Goal: Find specific page/section: Find specific page/section

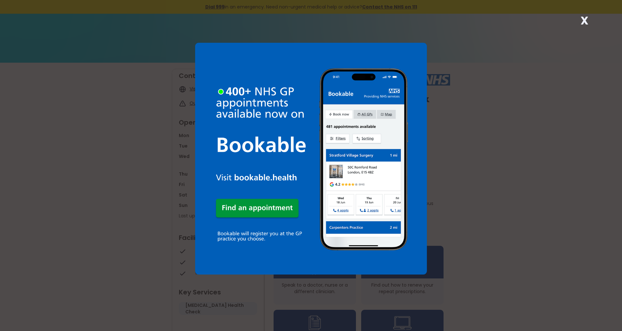
click at [323, 100] on div "X" at bounding box center [311, 165] width 622 height 331
drag, startPoint x: 472, startPoint y: 153, endPoint x: 480, endPoint y: 158, distance: 8.8
click at [323, 158] on div "X" at bounding box center [311, 165] width 622 height 331
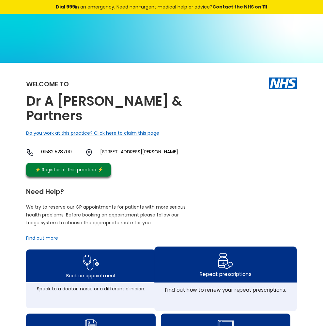
click at [234, 269] on img at bounding box center [225, 260] width 15 height 19
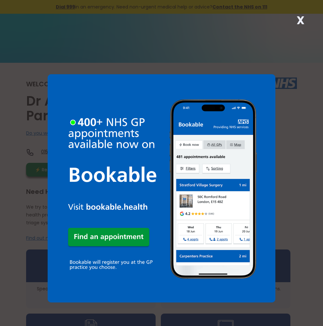
click at [299, 18] on strong "X" at bounding box center [301, 20] width 8 height 16
